Goal: Task Accomplishment & Management: Use online tool/utility

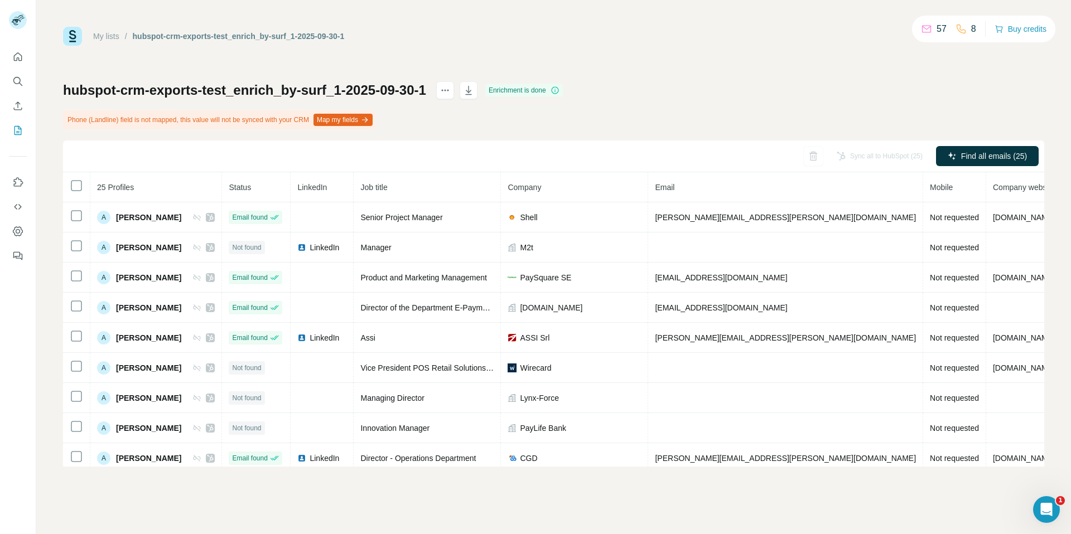
click at [563, 91] on div "Enrichment is done" at bounding box center [524, 90] width 78 height 13
click at [559, 91] on icon at bounding box center [554, 90] width 9 height 9
click at [492, 46] on div "My lists / hubspot-crm-exports-test_enrich_by-surf_1-2025-09-30-1 57 8 Buy cred…" at bounding box center [553, 247] width 981 height 440
click at [367, 119] on button "Map my fields" at bounding box center [342, 120] width 59 height 12
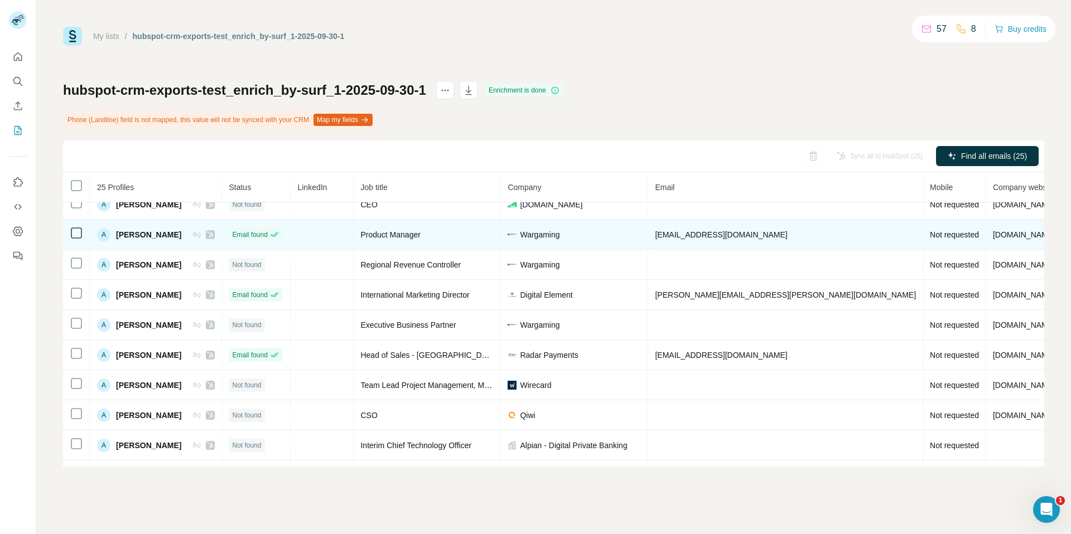
scroll to position [495, 0]
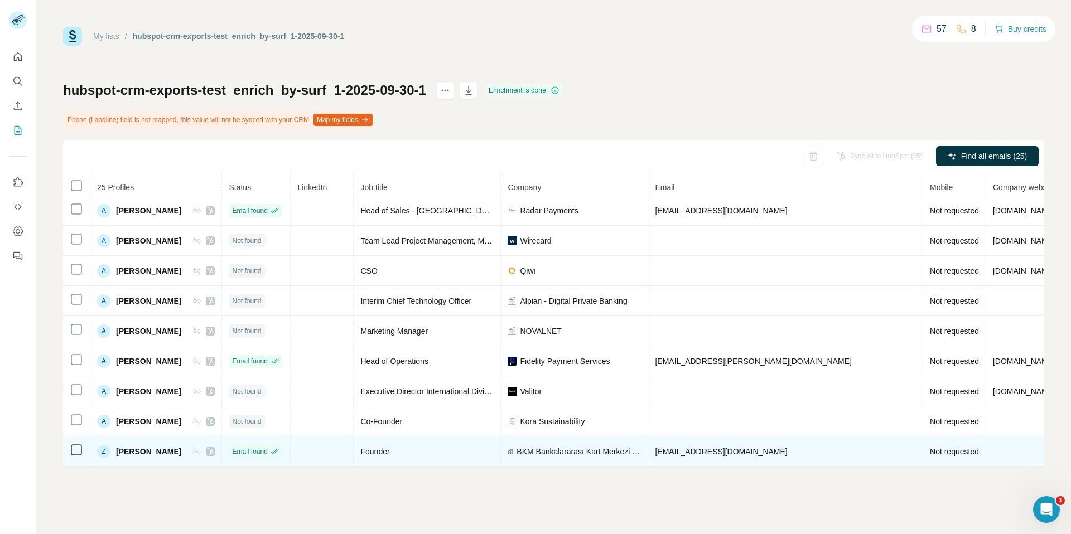
click at [214, 447] on icon at bounding box center [210, 451] width 7 height 9
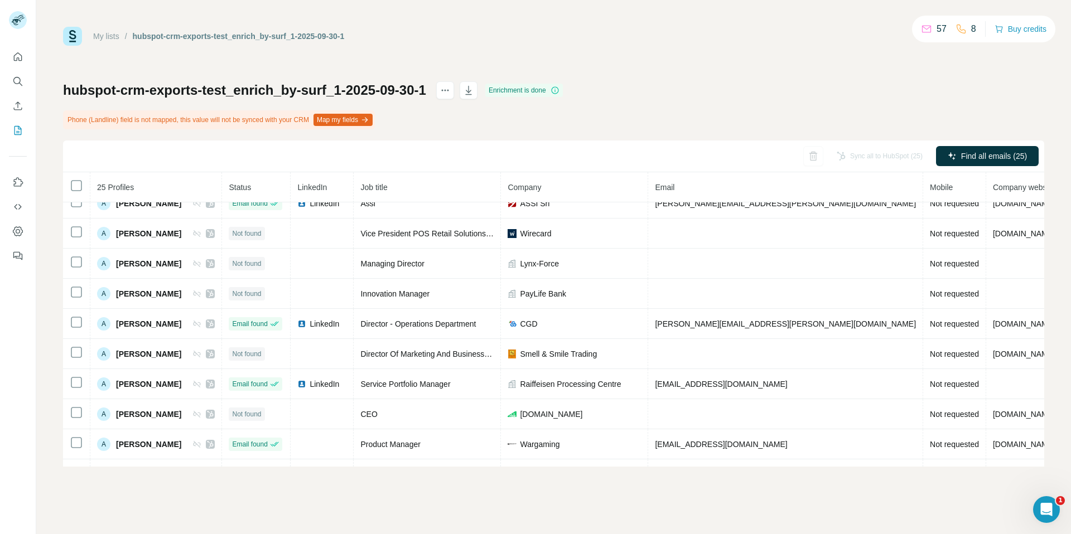
scroll to position [0, 0]
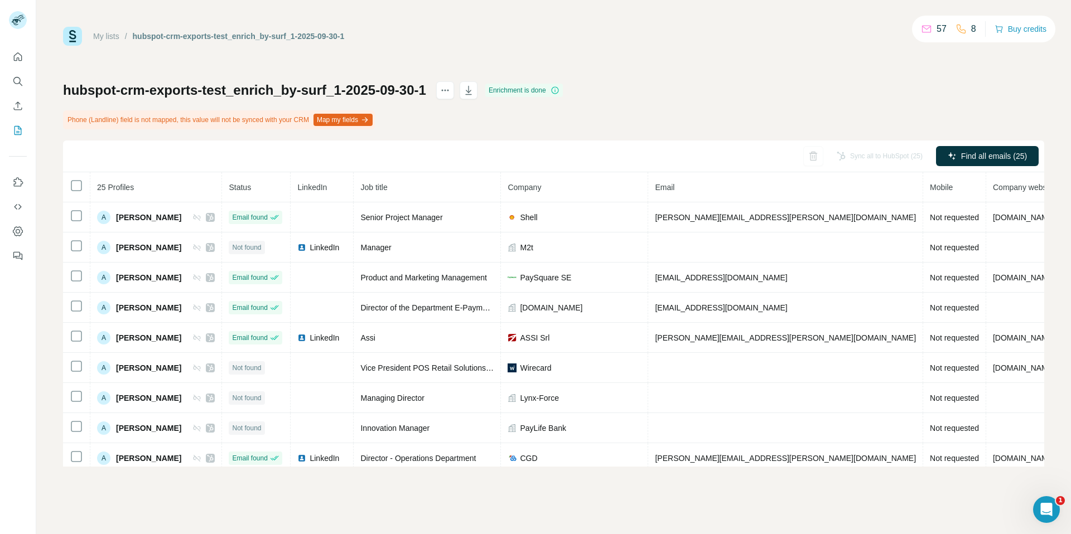
click at [559, 91] on icon at bounding box center [554, 90] width 9 height 9
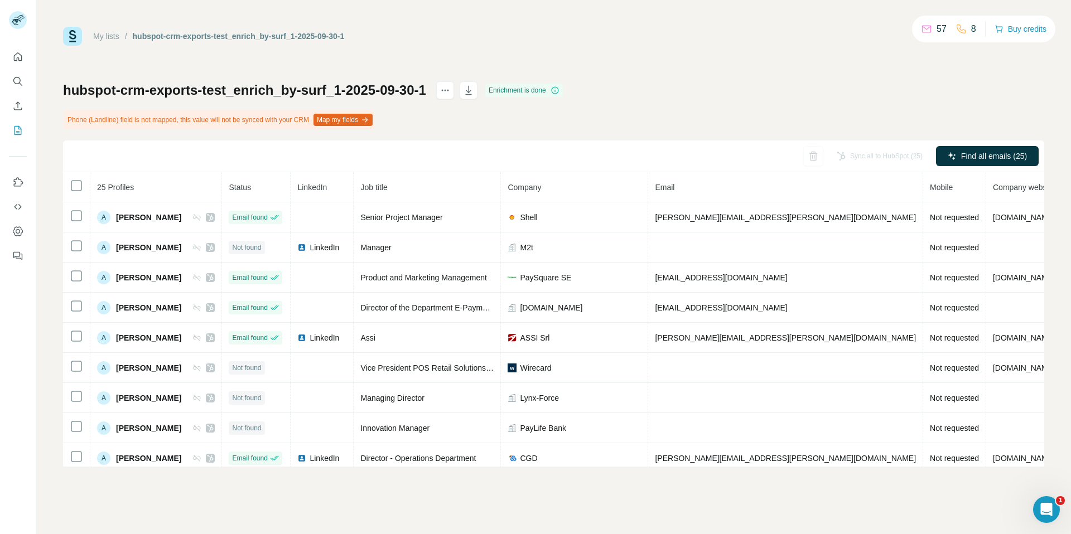
click at [698, 71] on div "My lists / hubspot-crm-exports-test_enrich_by-surf_1-2025-09-30-1 57 8 Buy cred…" at bounding box center [553, 247] width 981 height 440
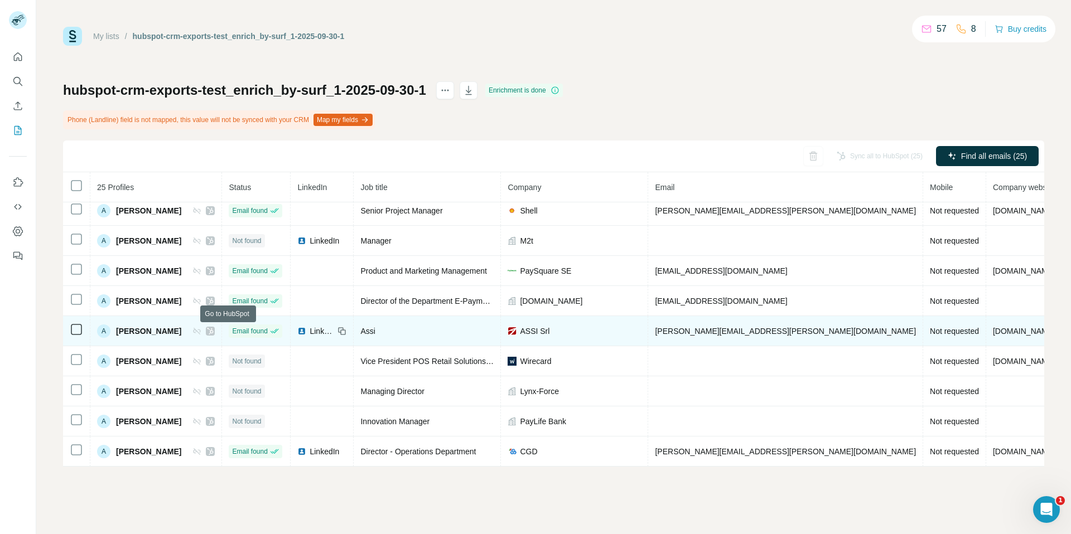
click at [214, 329] on icon at bounding box center [210, 331] width 7 height 9
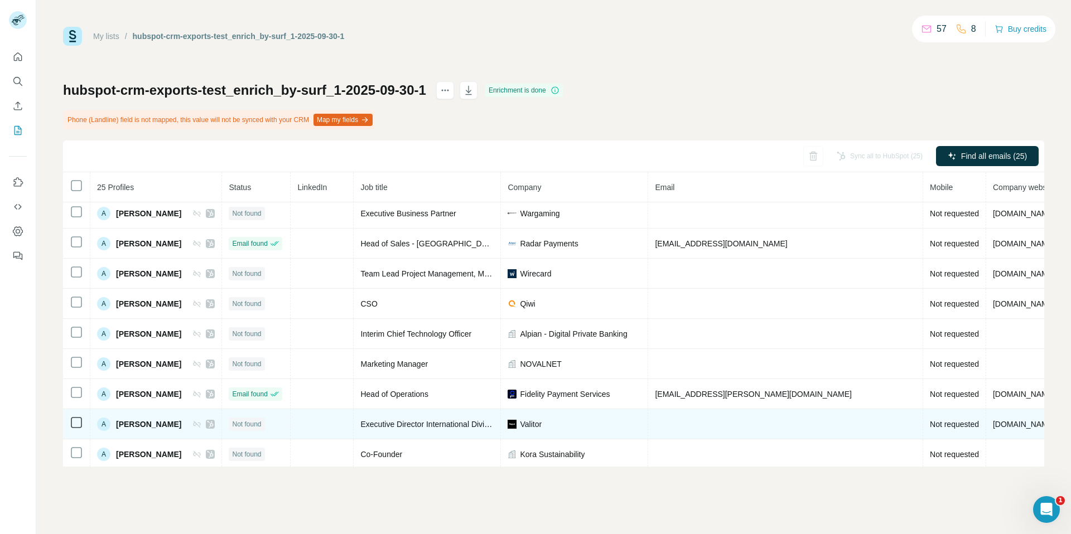
scroll to position [495, 0]
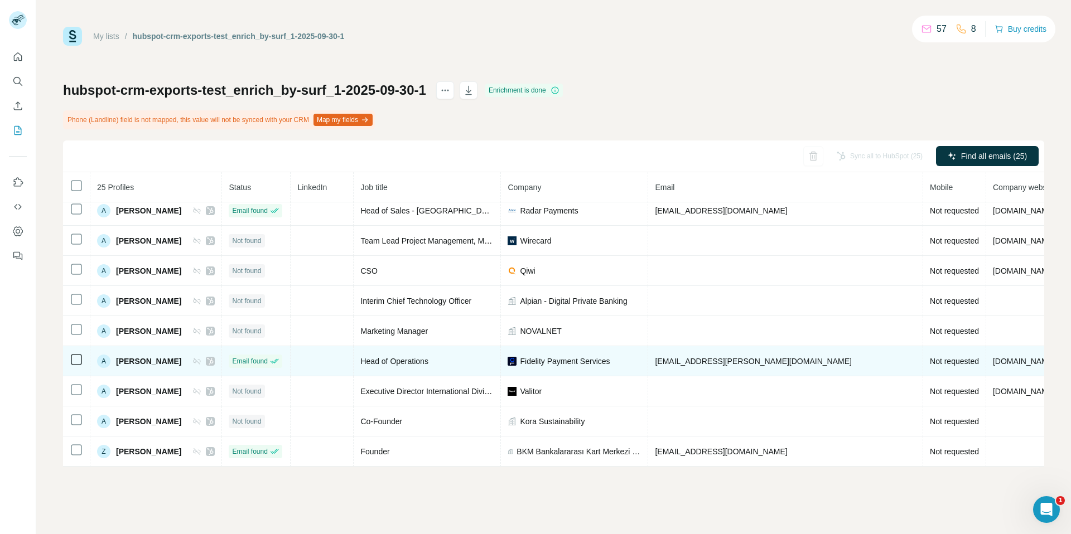
click at [214, 357] on icon at bounding box center [210, 361] width 7 height 9
click at [214, 358] on icon at bounding box center [210, 361] width 6 height 7
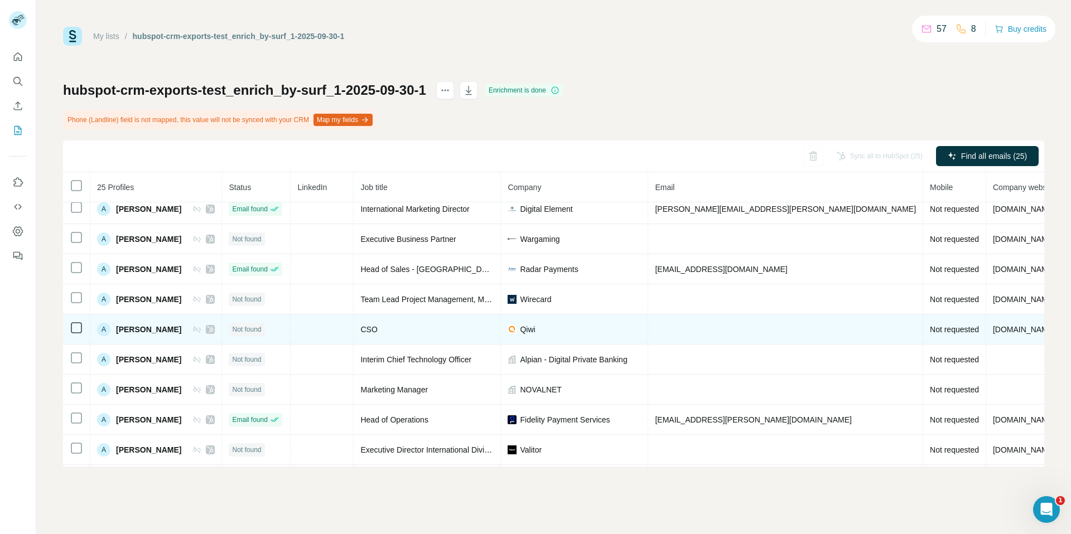
scroll to position [405, 0]
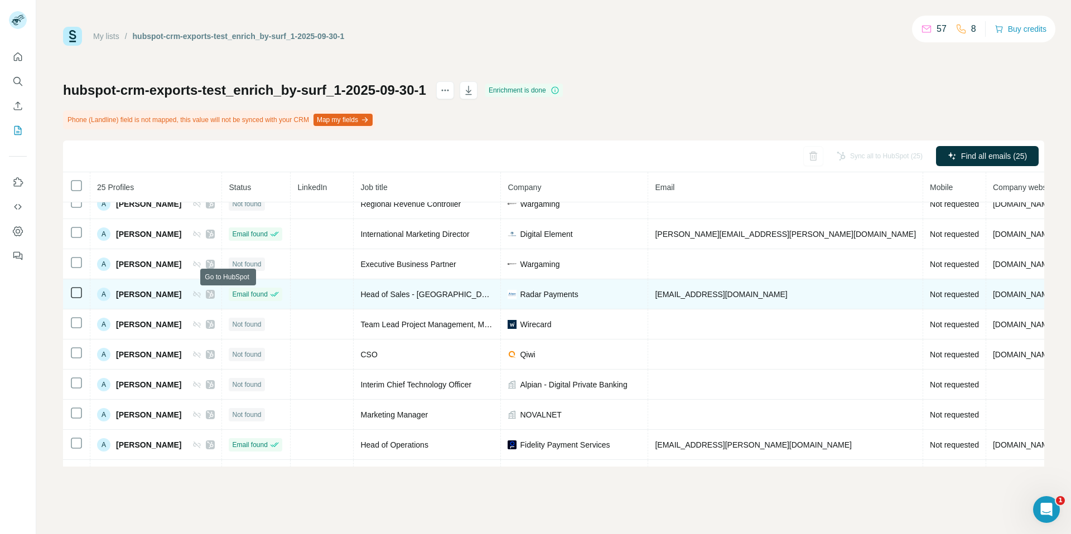
click at [214, 296] on icon at bounding box center [210, 294] width 7 height 9
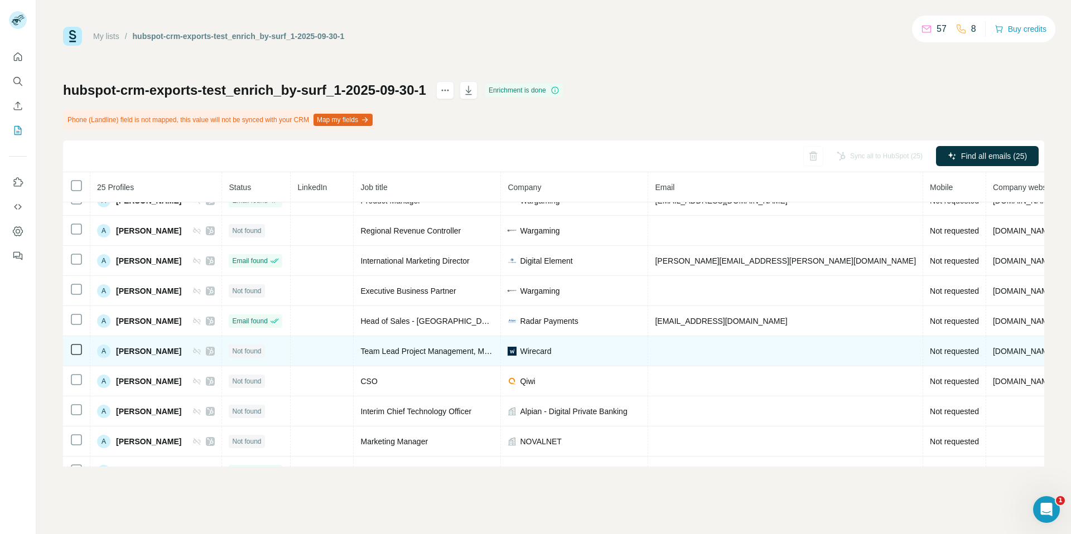
scroll to position [371, 0]
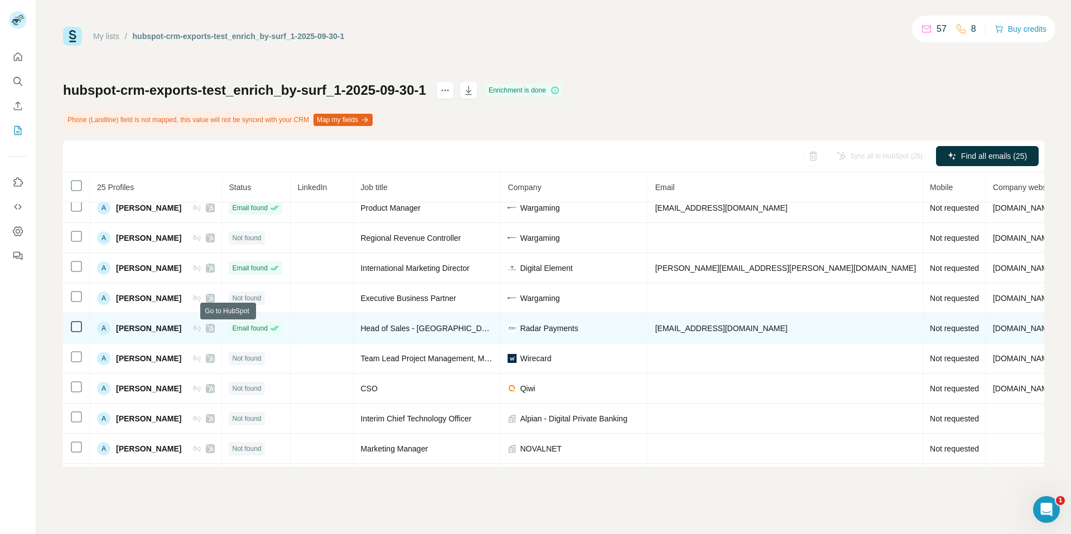
click at [214, 329] on icon at bounding box center [210, 328] width 7 height 9
drag, startPoint x: 183, startPoint y: 331, endPoint x: 117, endPoint y: 331, distance: 65.8
click at [117, 331] on div "A [PERSON_NAME]" at bounding box center [156, 328] width 118 height 13
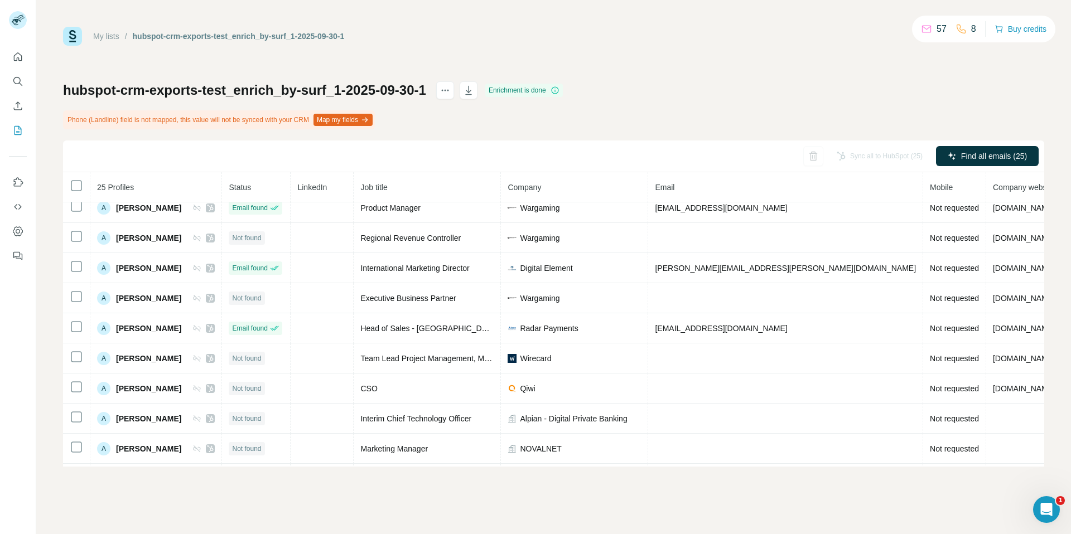
copy span "[PERSON_NAME]"
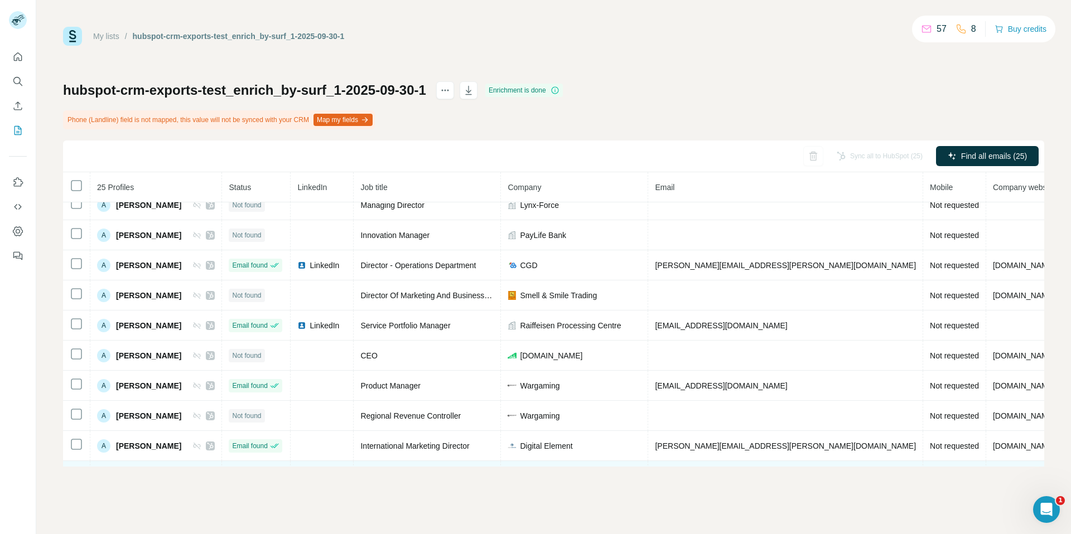
scroll to position [186, 0]
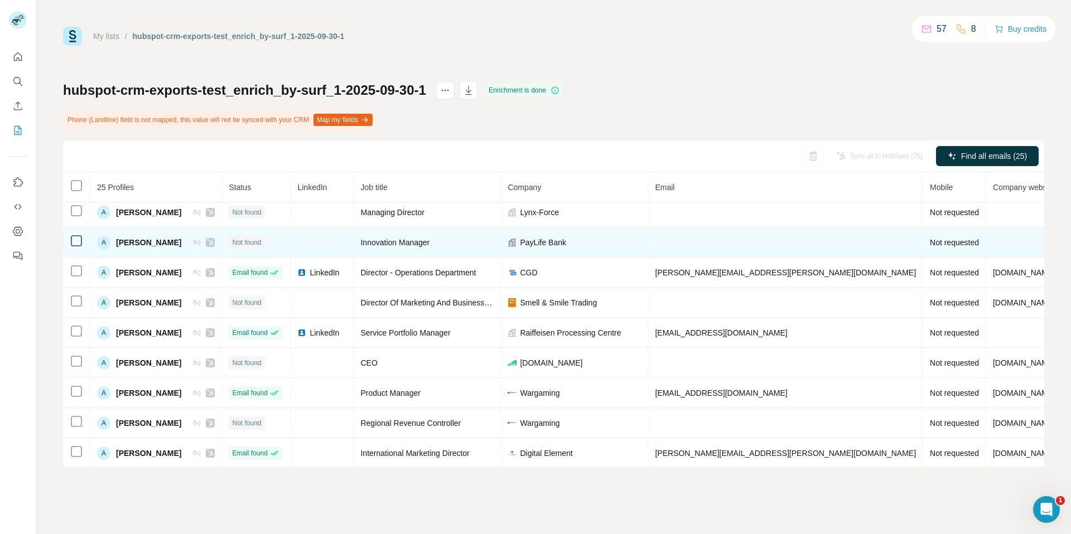
click at [214, 242] on icon at bounding box center [210, 242] width 6 height 7
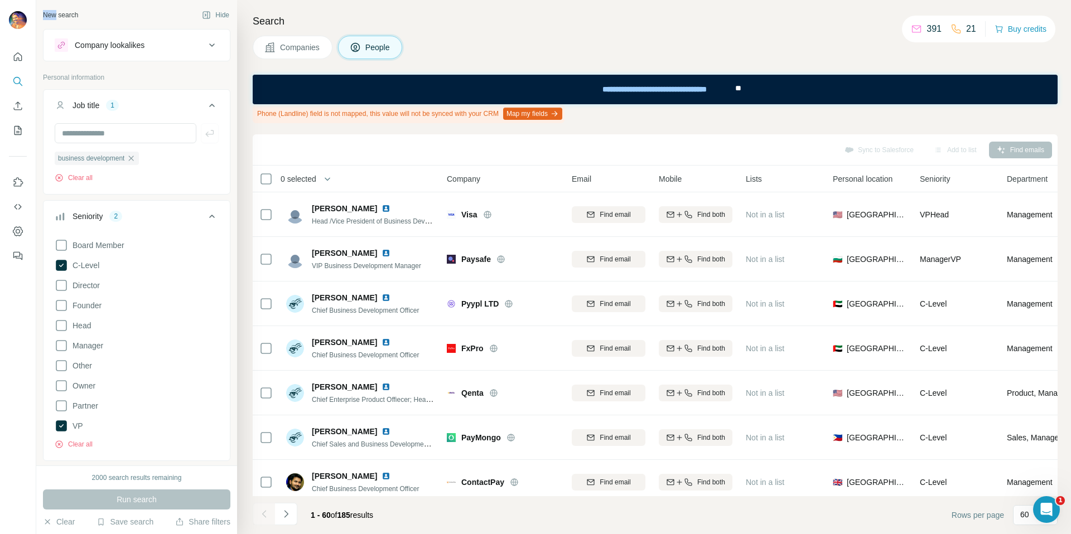
scroll to position [2373, 0]
